Goal: Task Accomplishment & Management: Use online tool/utility

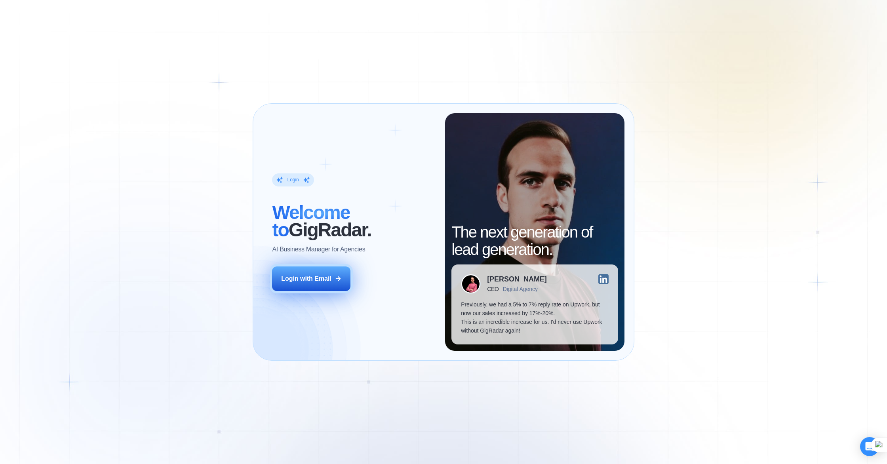
click at [325, 274] on div "Login with Email" at bounding box center [306, 278] width 50 height 9
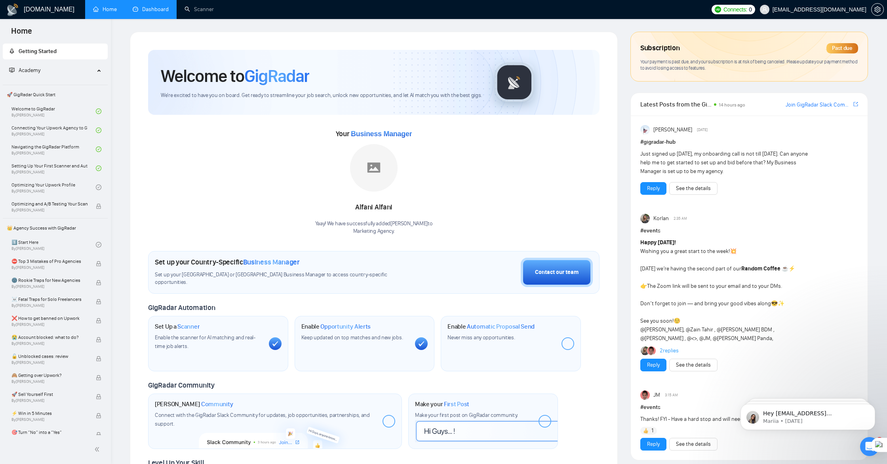
click at [153, 9] on link "Dashboard" at bounding box center [151, 9] width 36 height 7
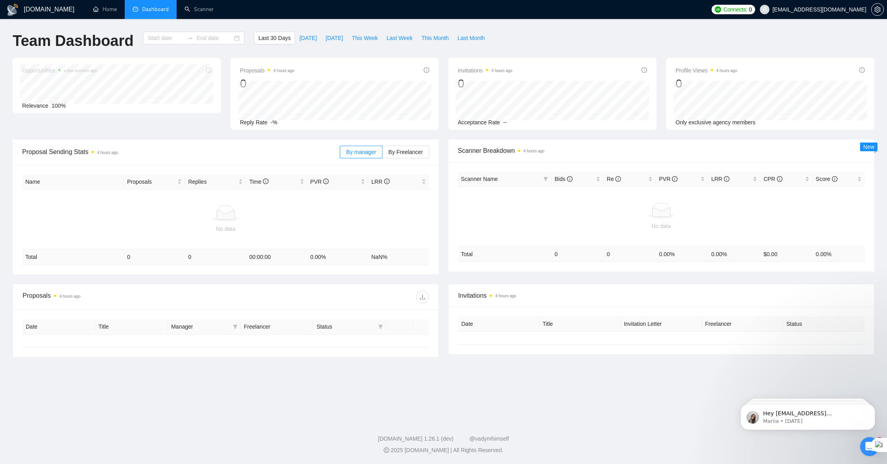
type input "2025-08-23"
type input "2025-09-22"
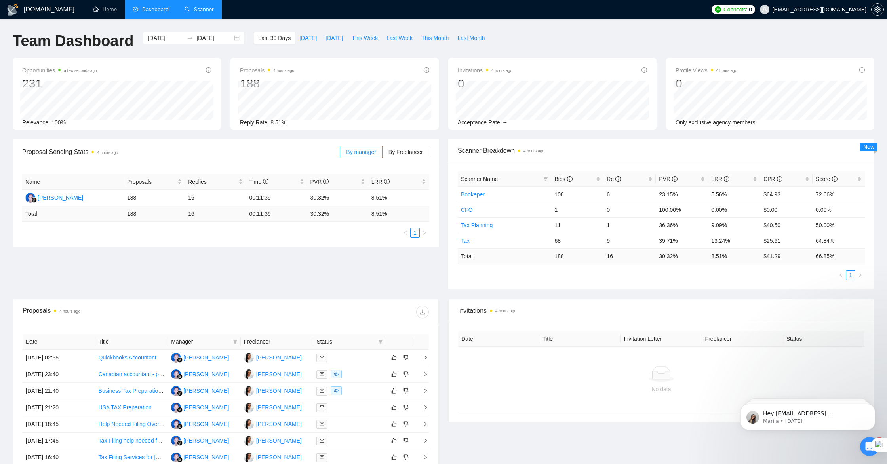
click at [199, 11] on link "Scanner" at bounding box center [199, 9] width 29 height 7
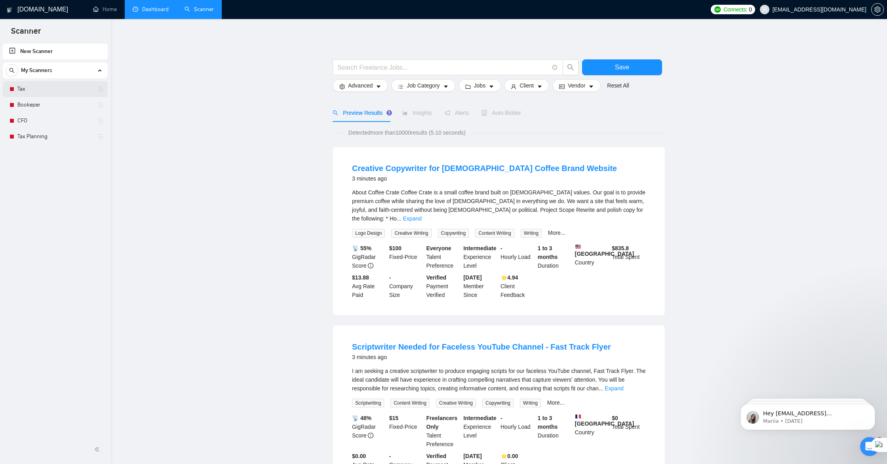
click at [44, 92] on link "Tax" at bounding box center [54, 89] width 75 height 16
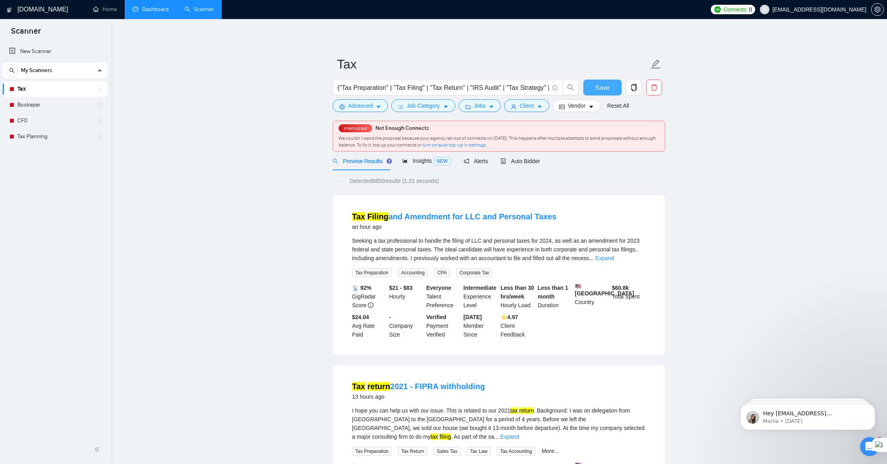
click at [596, 89] on span "Save" at bounding box center [602, 88] width 14 height 10
click at [365, 133] on div "Interrupted Not Enough Connects We couldn’t send the proposal because your agen…" at bounding box center [499, 136] width 332 height 30
click at [467, 146] on link "turn on auto top-up in settings." at bounding box center [454, 145] width 65 height 6
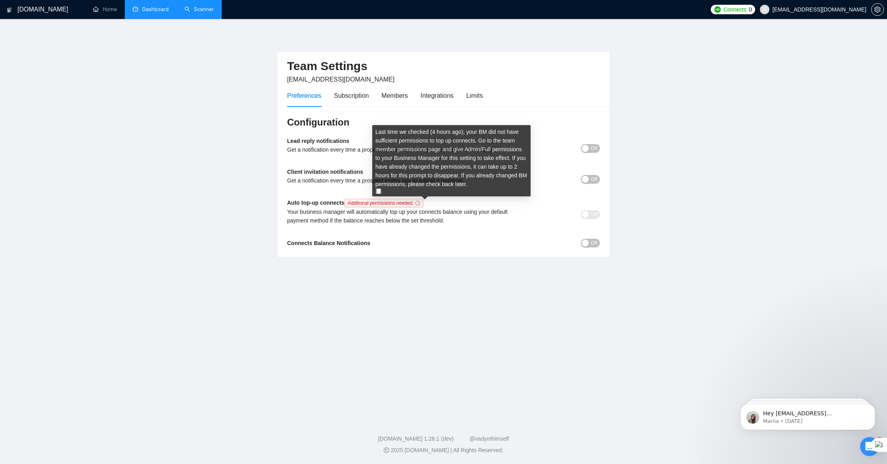
click at [420, 202] on icon "info-circle" at bounding box center [417, 203] width 5 height 5
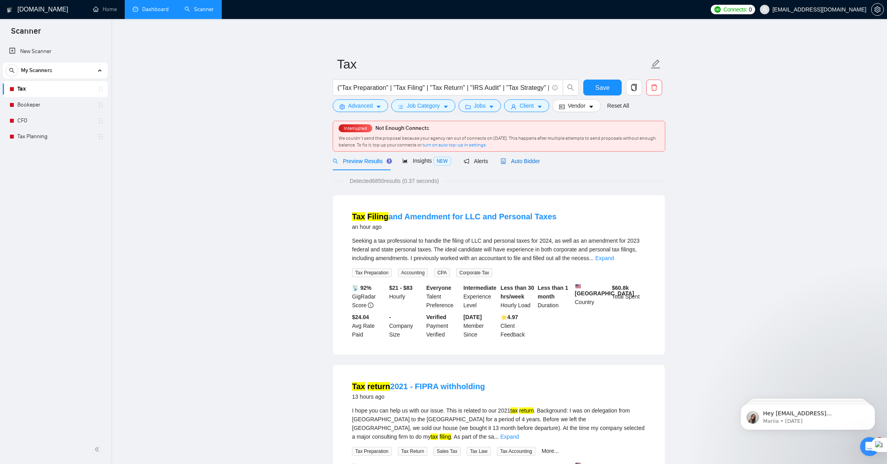
click at [526, 160] on span "Auto Bidder" at bounding box center [519, 161] width 39 height 6
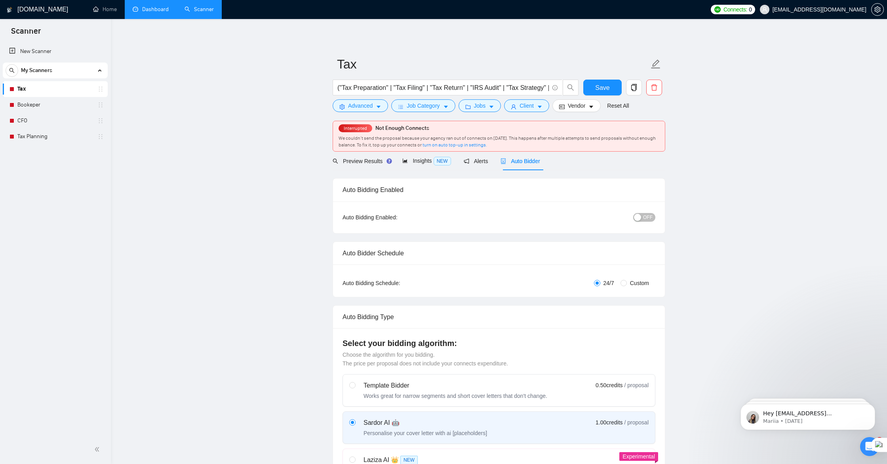
click at [640, 219] on div "button" at bounding box center [637, 217] width 7 height 7
click at [591, 87] on button "Save" at bounding box center [602, 88] width 38 height 16
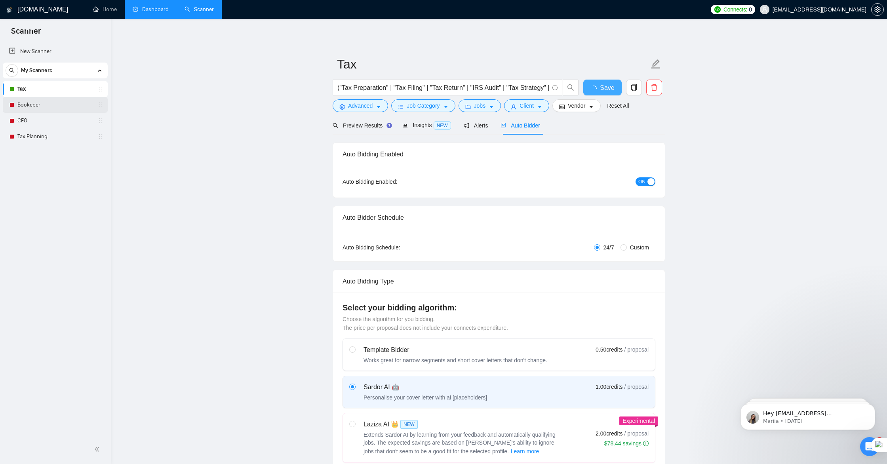
checkbox input "true"
click at [27, 103] on link "Bookeper" at bounding box center [54, 105] width 75 height 16
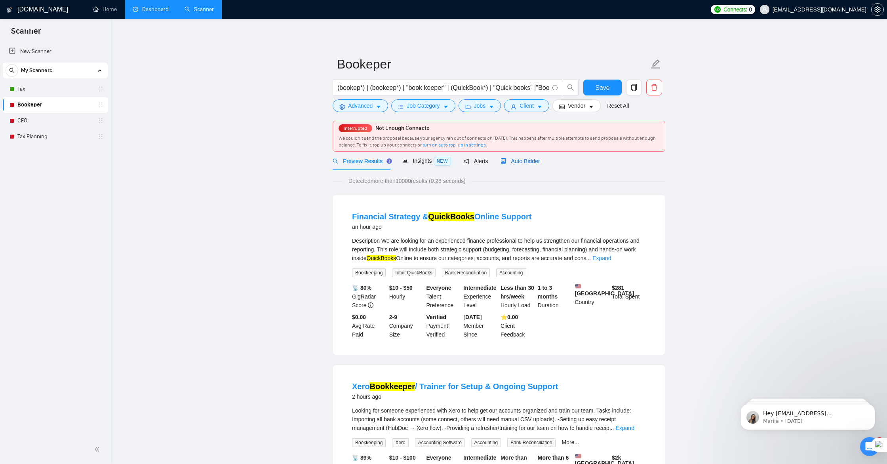
click at [521, 161] on span "Auto Bidder" at bounding box center [519, 161] width 39 height 6
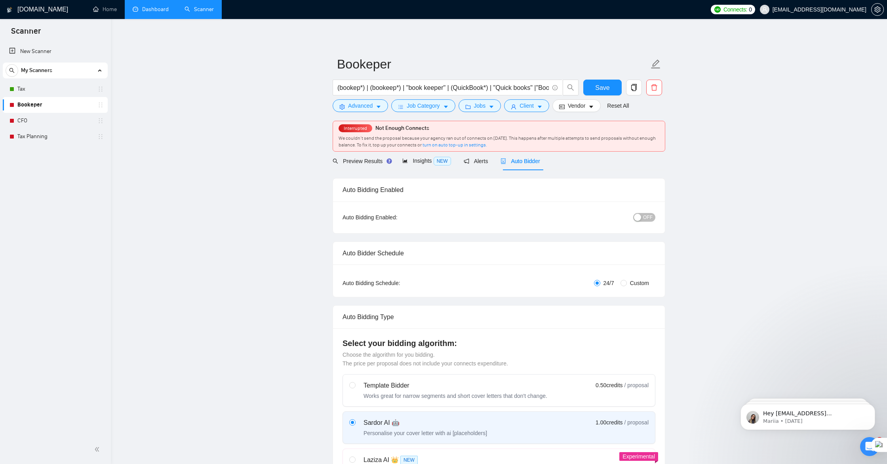
click at [639, 217] on div "button" at bounding box center [637, 217] width 7 height 7
click at [598, 86] on span "Save" at bounding box center [602, 88] width 14 height 10
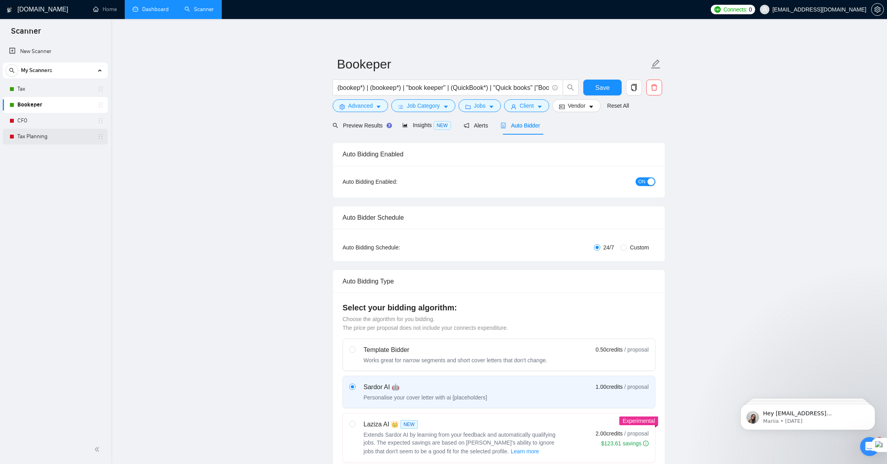
click at [101, 140] on div "Tax Planning" at bounding box center [57, 137] width 94 height 16
click at [51, 137] on link "Tax Planning" at bounding box center [54, 137] width 75 height 16
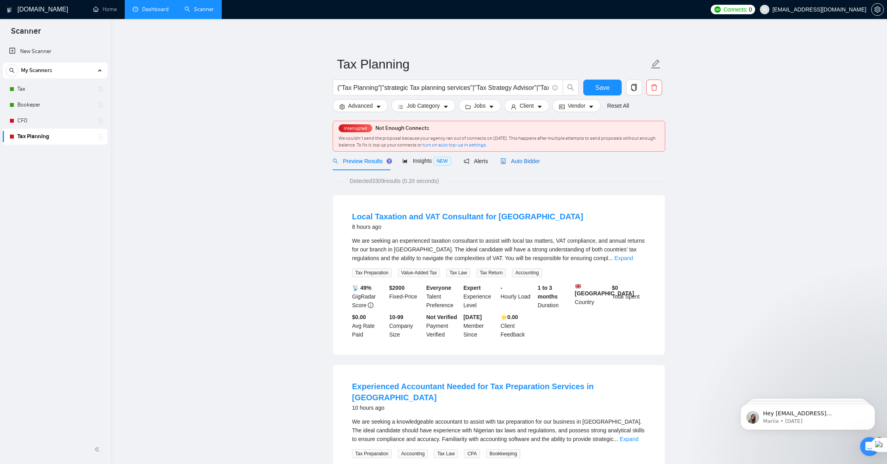
click at [516, 162] on span "Auto Bidder" at bounding box center [519, 161] width 39 height 6
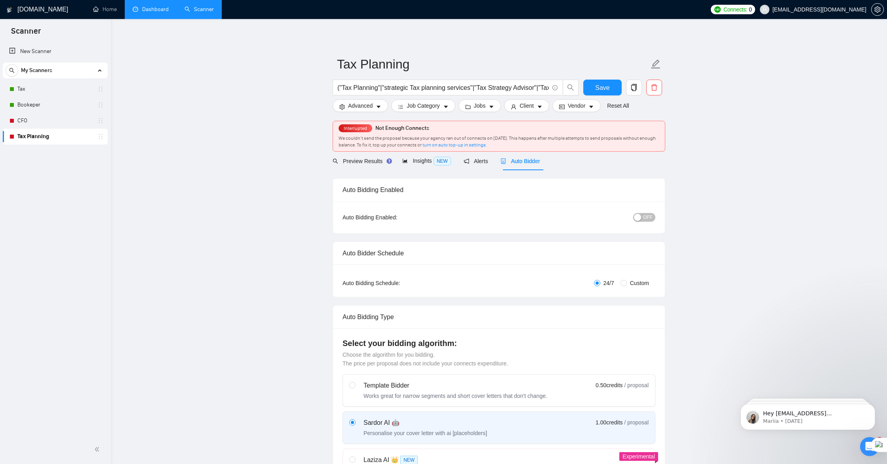
click at [642, 217] on button "OFF" at bounding box center [644, 217] width 22 height 9
click at [595, 89] on span "Save" at bounding box center [602, 88] width 14 height 10
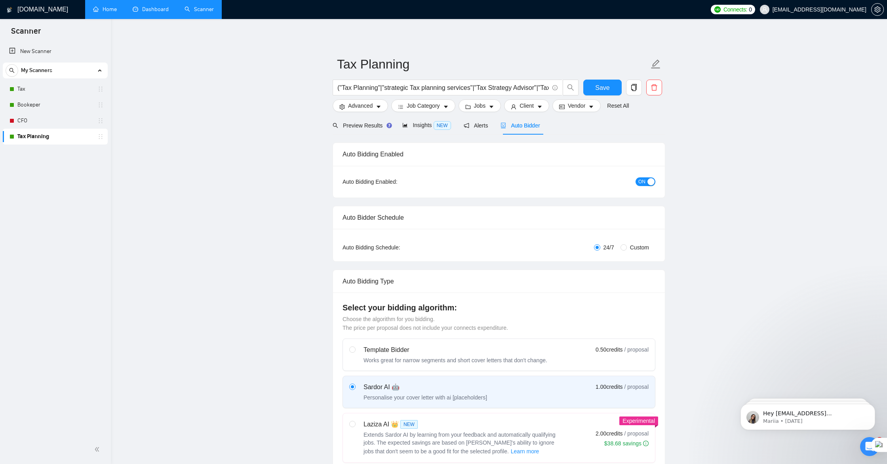
click at [105, 11] on link "Home" at bounding box center [105, 9] width 24 height 7
